Goal: Transaction & Acquisition: Purchase product/service

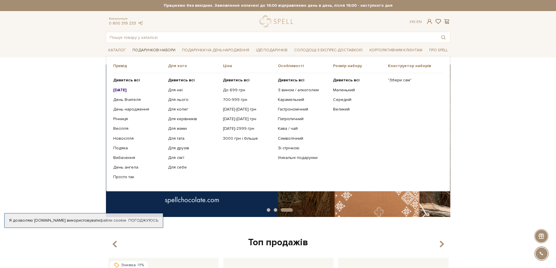
click at [157, 48] on link "Подарункові набори" at bounding box center [154, 50] width 48 height 9
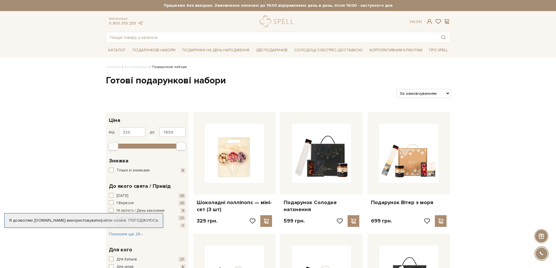
scroll to position [58, 0]
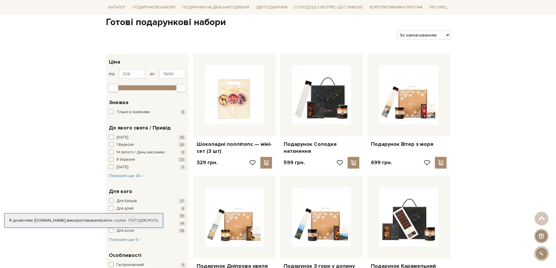
click at [428, 38] on select "За замовчуванням За Ціною (зростання) За Ціною (зменшення) Новинки За популярні…" at bounding box center [423, 35] width 53 height 9
select select "https://spellchocolate.com/our-productions/podarunkovi-box/?sort=p.price&order=…"
click at [397, 31] on select "За замовчуванням За Ціною (зростання) За Ціною (зменшення) Новинки За популярні…" at bounding box center [423, 35] width 53 height 9
